Goal: Book appointment/travel/reservation

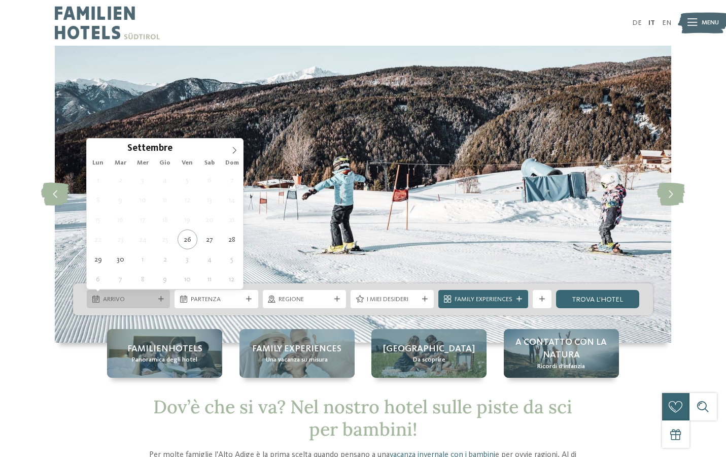
click at [166, 298] on div "Arrivo" at bounding box center [128, 299] width 83 height 18
click at [237, 153] on icon at bounding box center [234, 150] width 7 height 7
type div "27.12.2025"
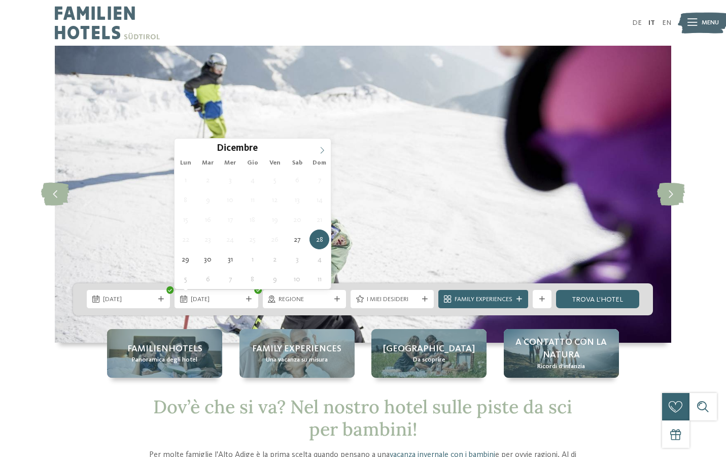
type input "****"
click at [320, 152] on icon at bounding box center [322, 150] width 7 height 7
type div "[DATE]"
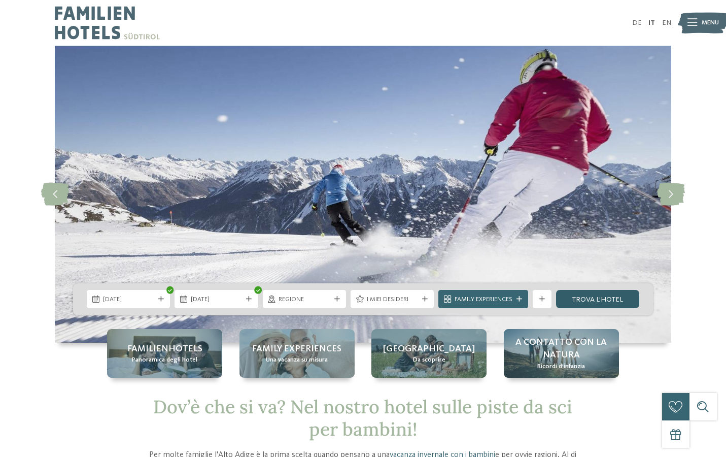
click at [570, 304] on link "trova l’hotel" at bounding box center [597, 299] width 83 height 18
click at [579, 299] on link "trova l’hotel" at bounding box center [597, 299] width 83 height 18
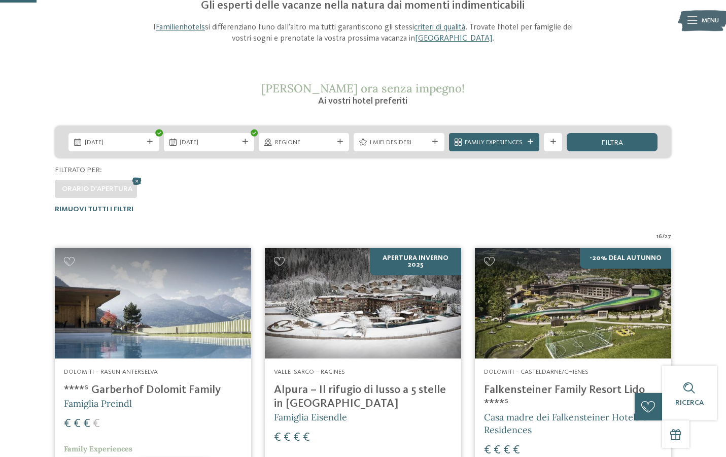
scroll to position [108, 0]
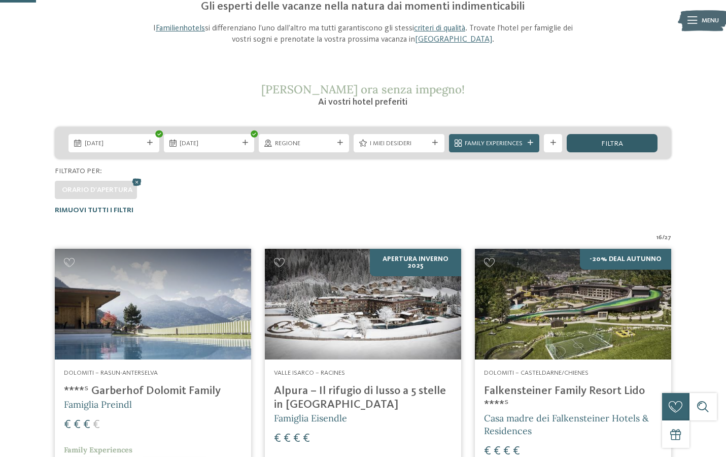
click at [609, 134] on div "filtra" at bounding box center [612, 143] width 90 height 18
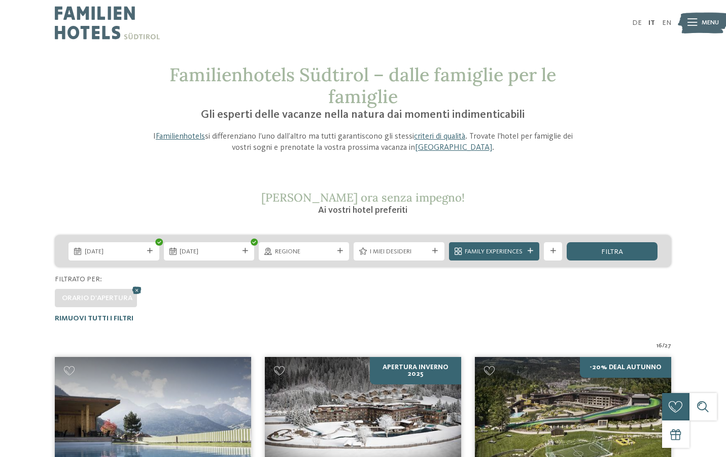
scroll to position [0, 0]
click at [525, 258] on div "Family Experiences" at bounding box center [494, 251] width 90 height 18
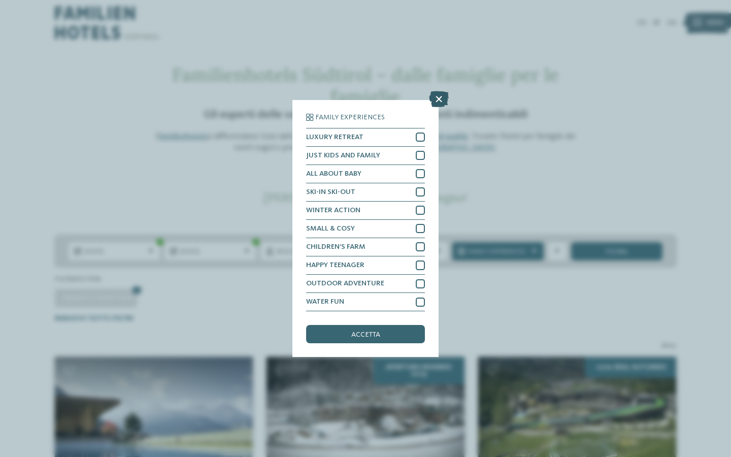
click at [439, 91] on icon at bounding box center [439, 99] width 20 height 16
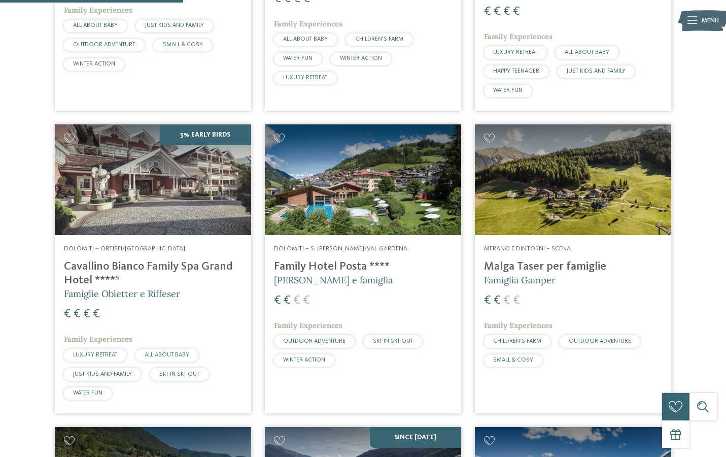
scroll to position [550, 0]
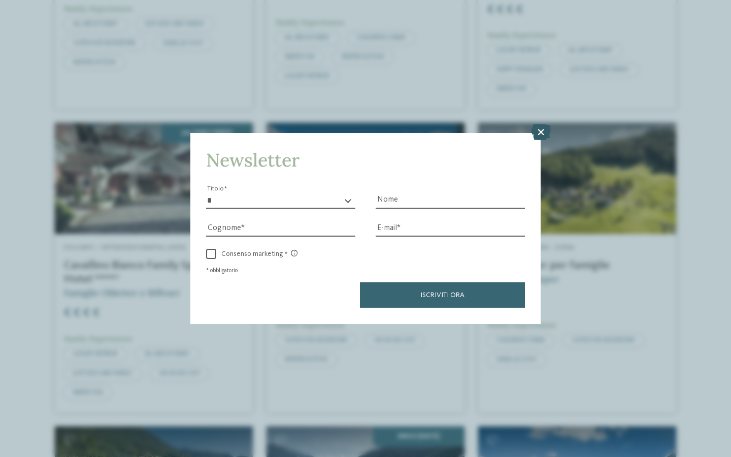
click at [545, 124] on icon at bounding box center [541, 132] width 20 height 16
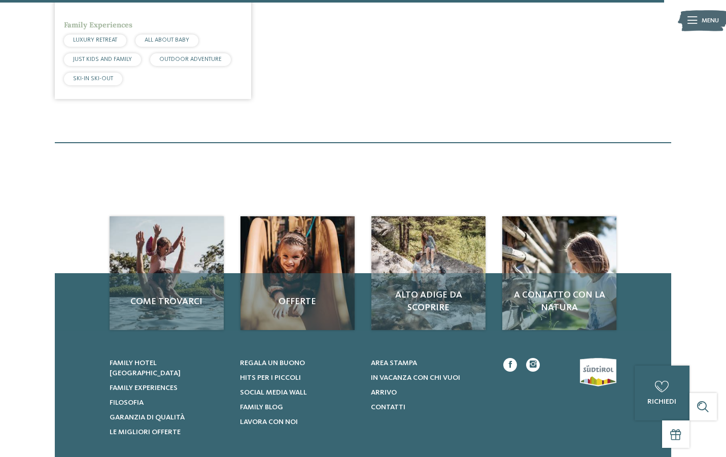
scroll to position [2020, 0]
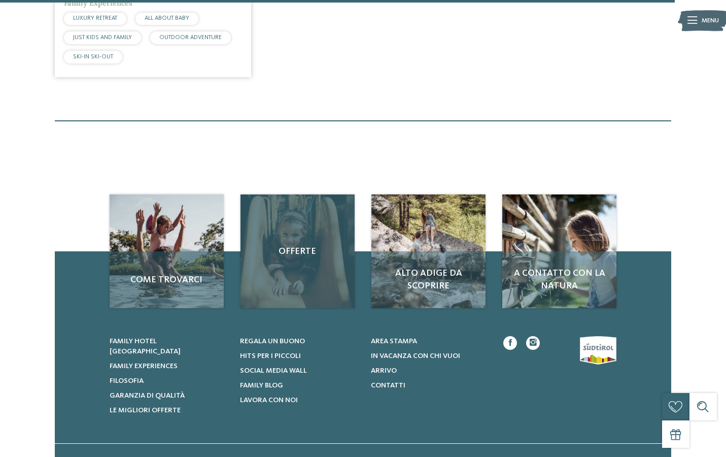
click at [300, 245] on span "Offerte" at bounding box center [297, 251] width 95 height 13
click at [303, 245] on span "Offerte" at bounding box center [297, 251] width 95 height 13
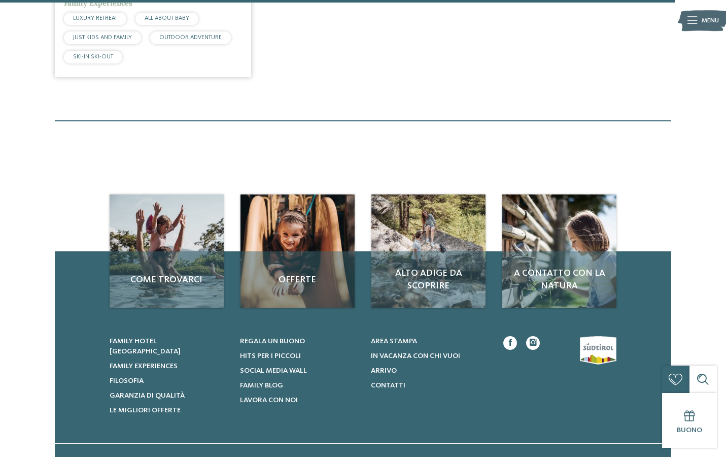
scroll to position [0, 0]
